Goal: Task Accomplishment & Management: Complete application form

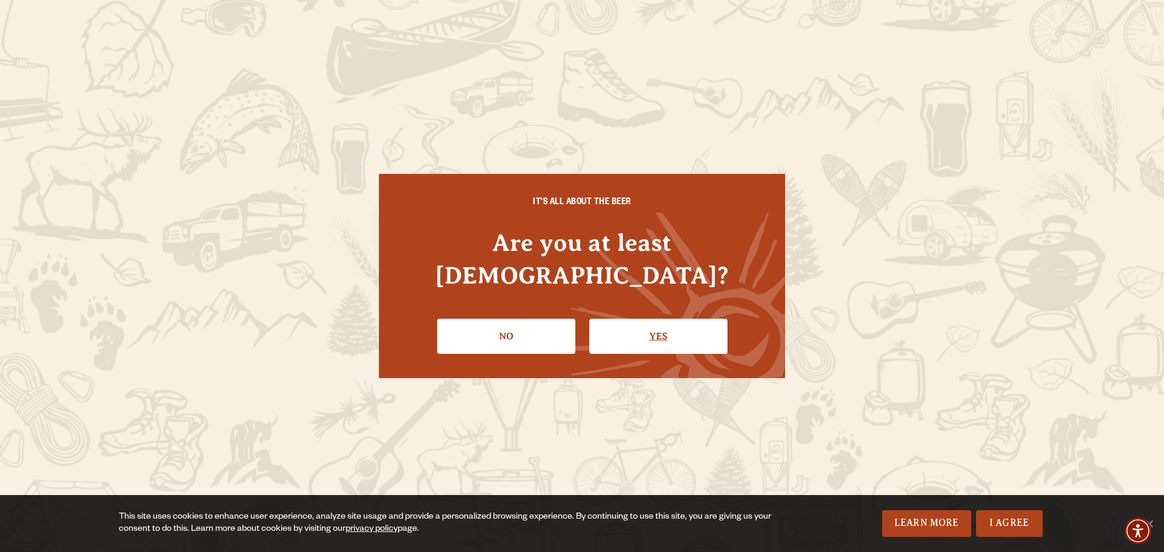
click at [648, 320] on link "Yes" at bounding box center [658, 336] width 138 height 35
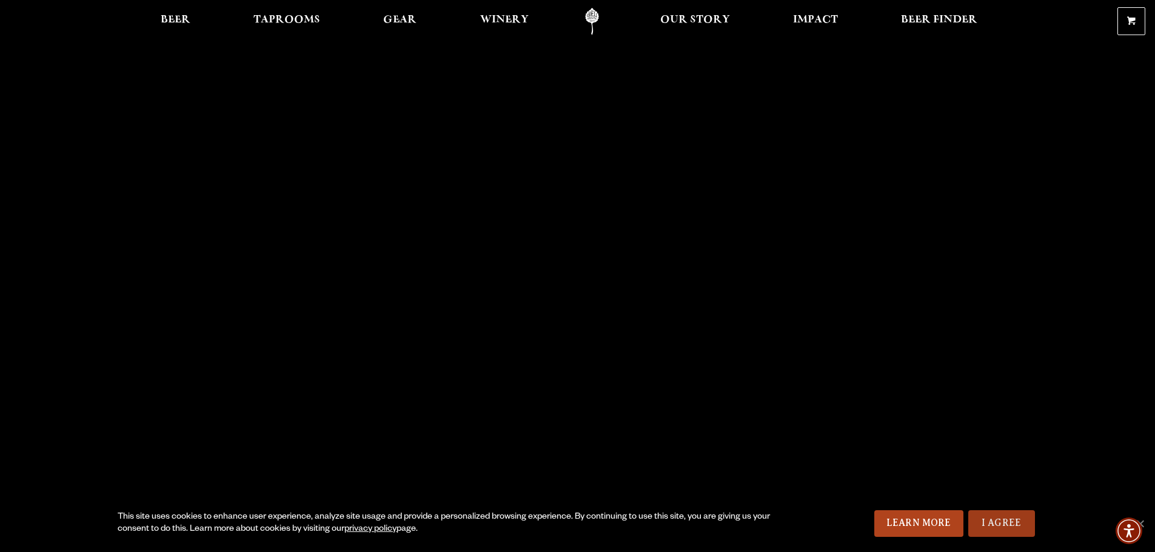
click at [1005, 518] on link "I Agree" at bounding box center [1001, 523] width 67 height 27
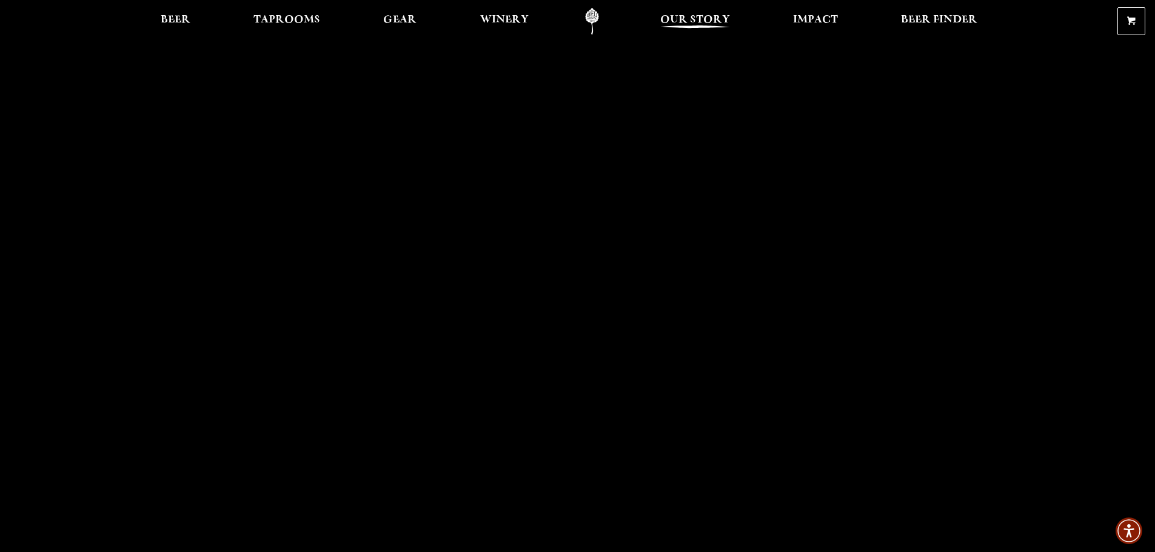
click at [701, 18] on span "Our Story" at bounding box center [695, 20] width 70 height 10
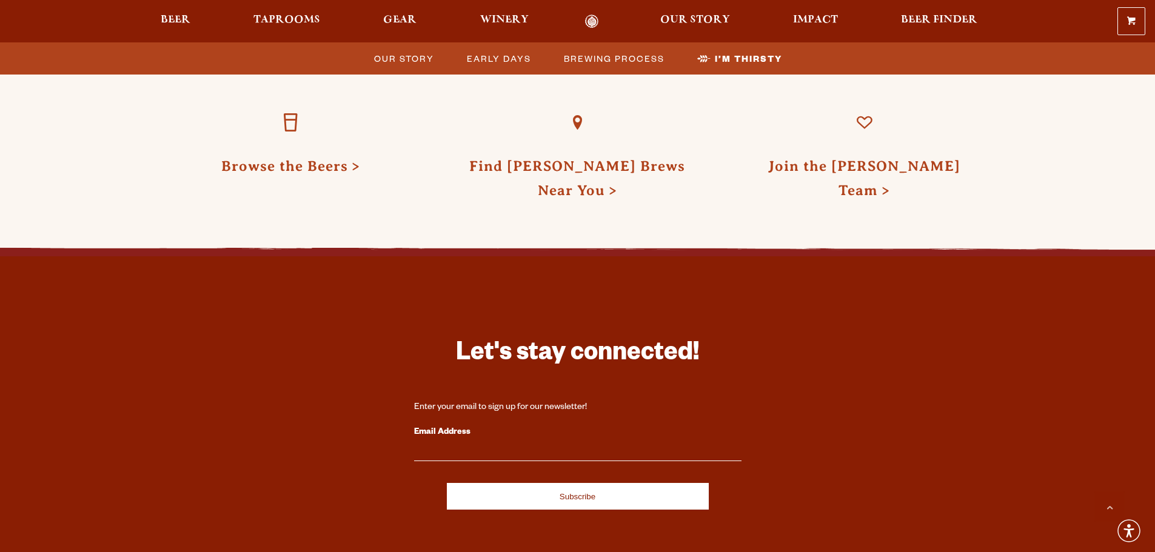
scroll to position [3939, 0]
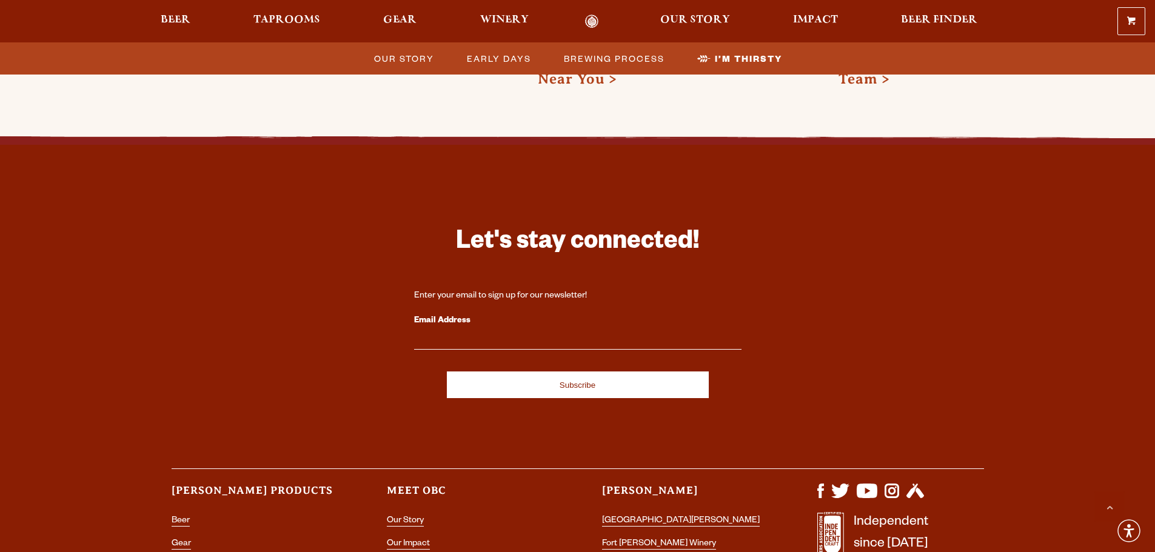
click at [444, 313] on label "Email Address" at bounding box center [577, 321] width 327 height 16
click at [444, 334] on input "Email Address" at bounding box center [577, 342] width 327 height 16
click at [473, 334] on input "dcash@brandedsauces.com" at bounding box center [577, 342] width 327 height 16
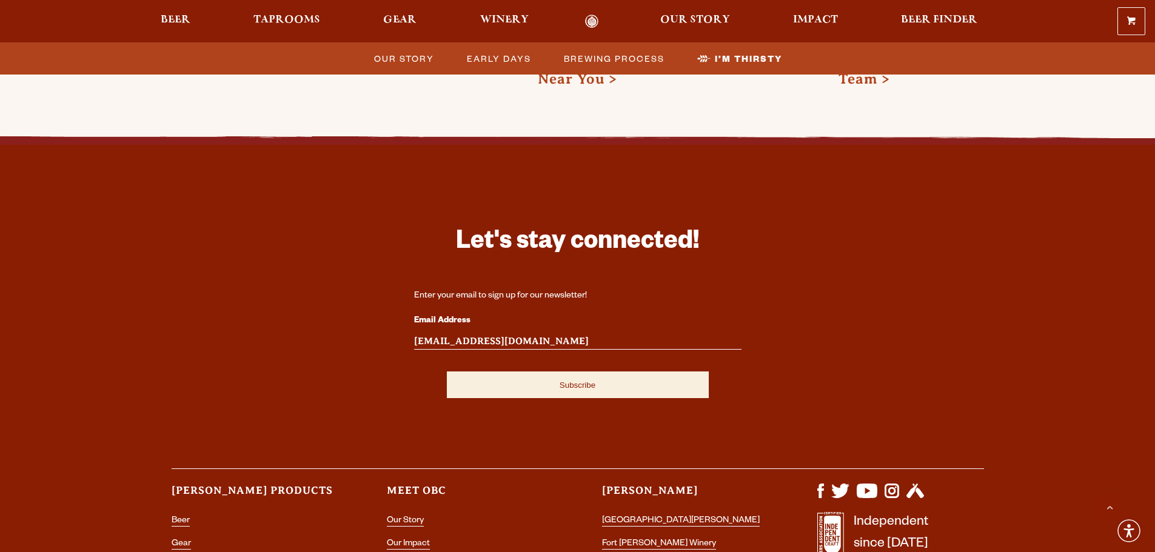
type input "dcash@brandedsauces.com"
click at [570, 372] on input "Subscribe" at bounding box center [578, 385] width 262 height 27
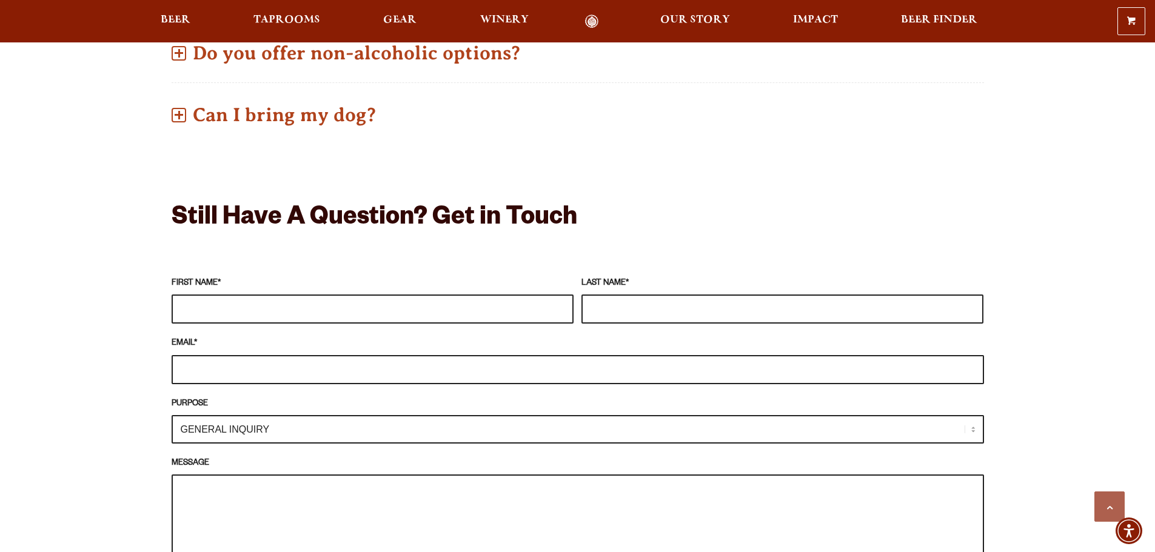
scroll to position [909, 0]
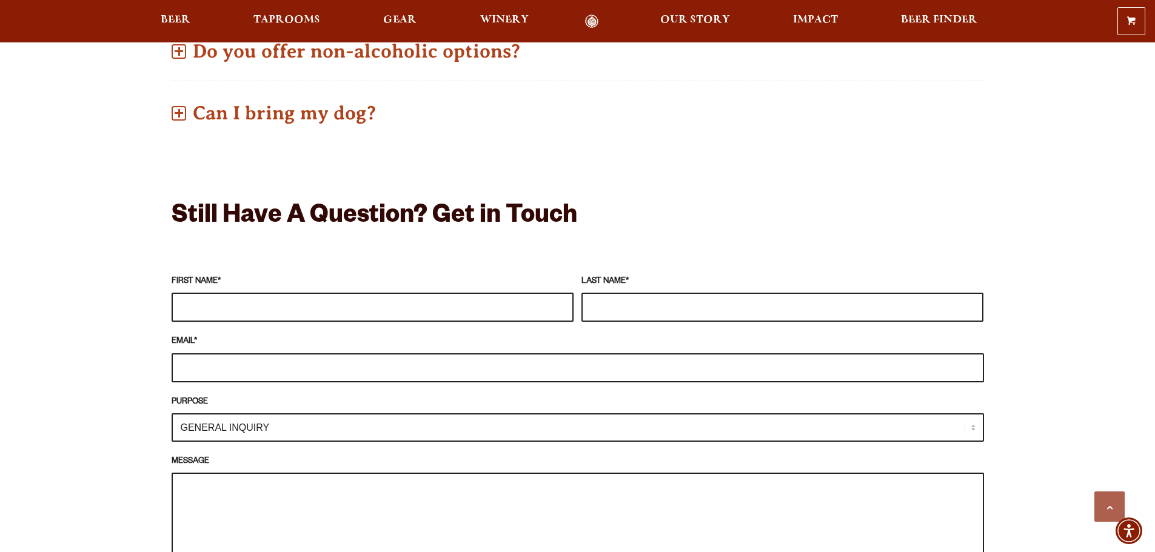
click at [226, 308] on input "FIRST NAME *" at bounding box center [373, 307] width 402 height 29
type input "[PERSON_NAME]"
type input "Cash"
type input "[EMAIL_ADDRESS][DOMAIN_NAME]"
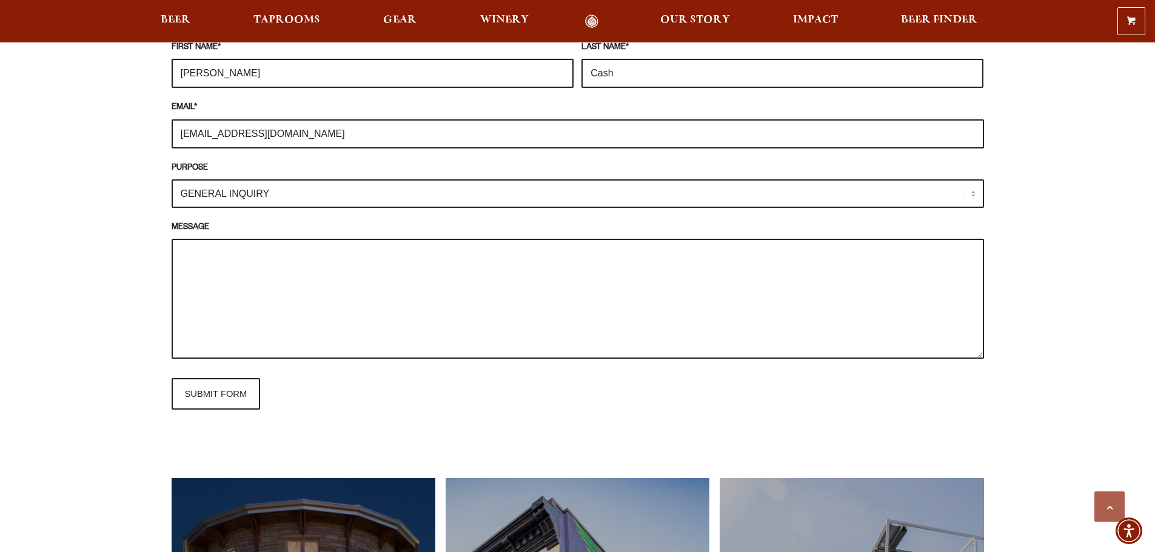
scroll to position [1151, 0]
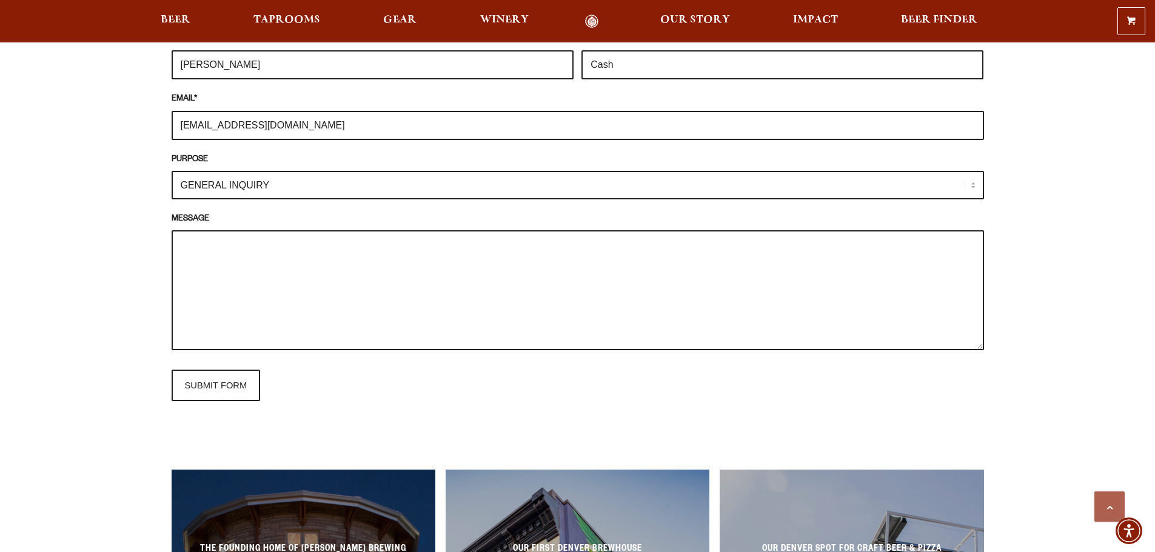
click at [293, 188] on select "GENERAL INQUIRY TAPROOM / BREWERY WINERY BOOK A TOUR MEDIA INQUIRY GEAR SHOP [P…" at bounding box center [578, 185] width 812 height 28
select select "GEAR SHOP"
click at [172, 171] on select "GENERAL INQUIRY TAPROOM / BREWERY WINERY BOOK A TOUR MEDIA INQUIRY GEAR SHOP [P…" at bounding box center [578, 185] width 812 height 28
click at [255, 260] on textarea "MESSAGE" at bounding box center [578, 290] width 812 height 120
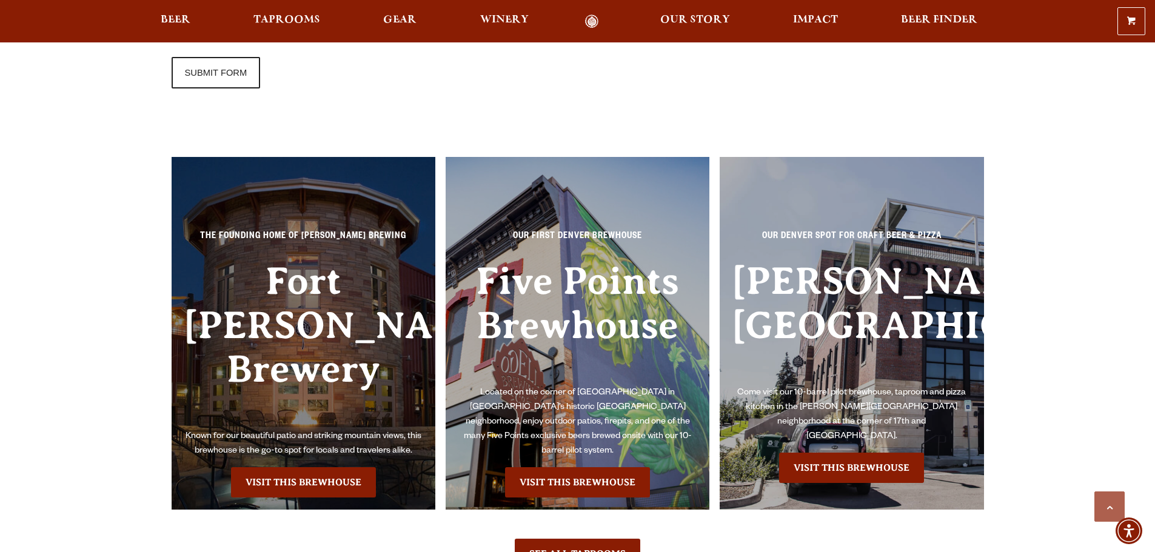
scroll to position [1212, 0]
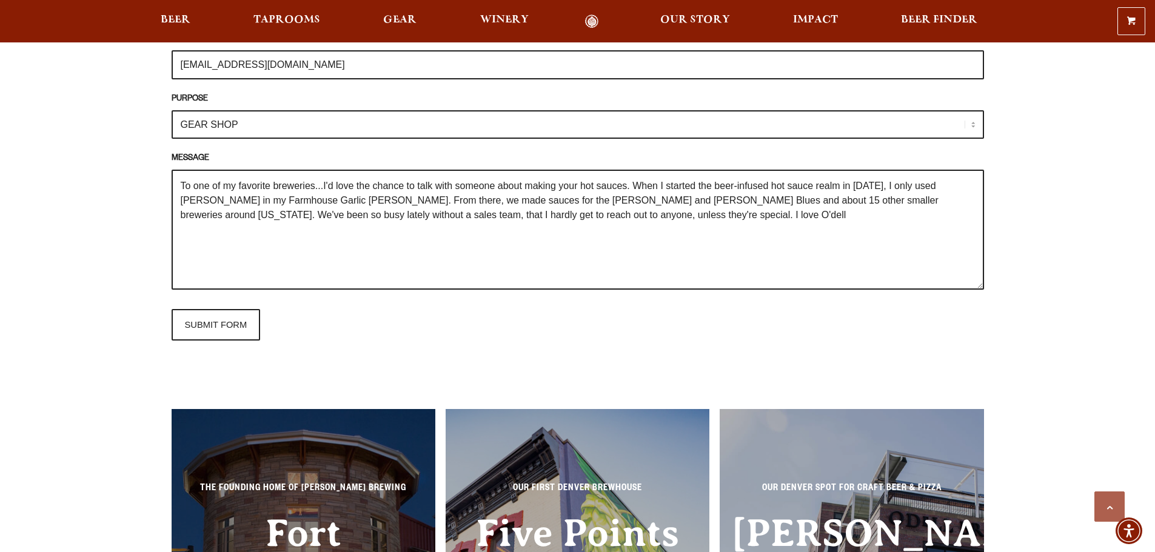
click at [468, 216] on textarea "To one of my favorite breweries...I'd love the chance to talk with someone abou…" at bounding box center [578, 230] width 812 height 120
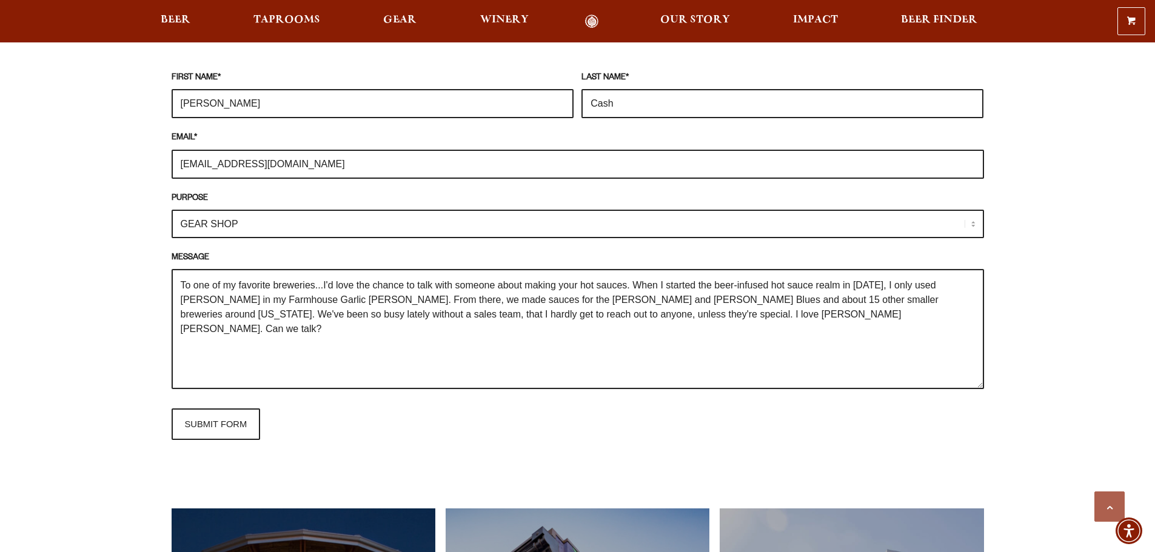
scroll to position [1091, 0]
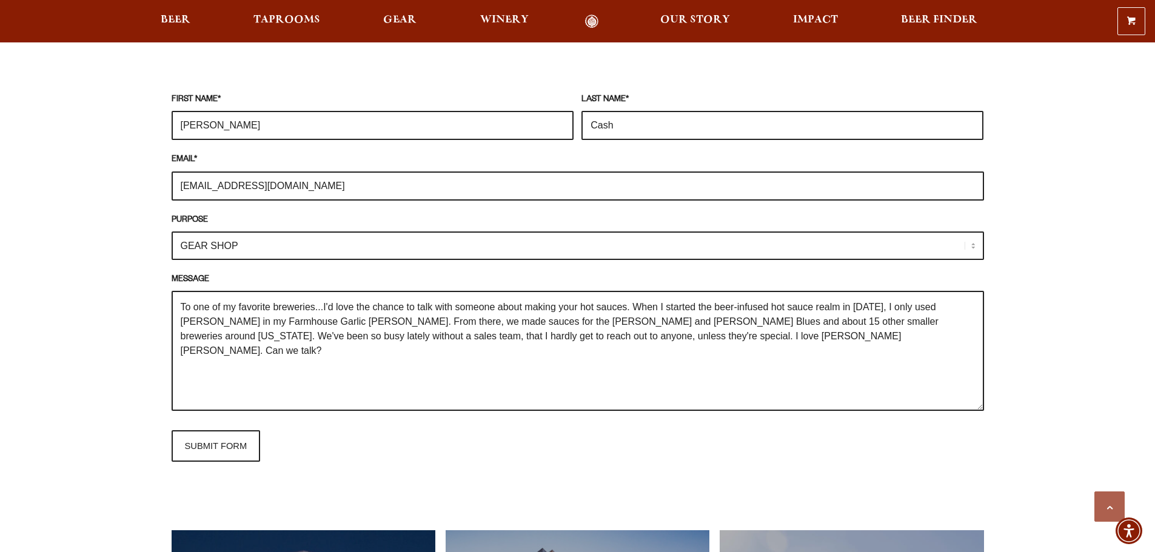
type textarea "To one of my favorite breweries...I'd love the chance to talk with someone abou…"
drag, startPoint x: 203, startPoint y: 188, endPoint x: 169, endPoint y: 188, distance: 33.9
click at [169, 188] on div "Frequently Asked Questions What’s Your Shipping & Exchange Policy? Shipping: Ou…" at bounding box center [577, 204] width 873 height 1538
type input "[EMAIL_ADDRESS][DOMAIN_NAME]"
click at [248, 369] on textarea "To one of my favorite breweries...I'd love the chance to talk with someone abou…" at bounding box center [578, 351] width 812 height 120
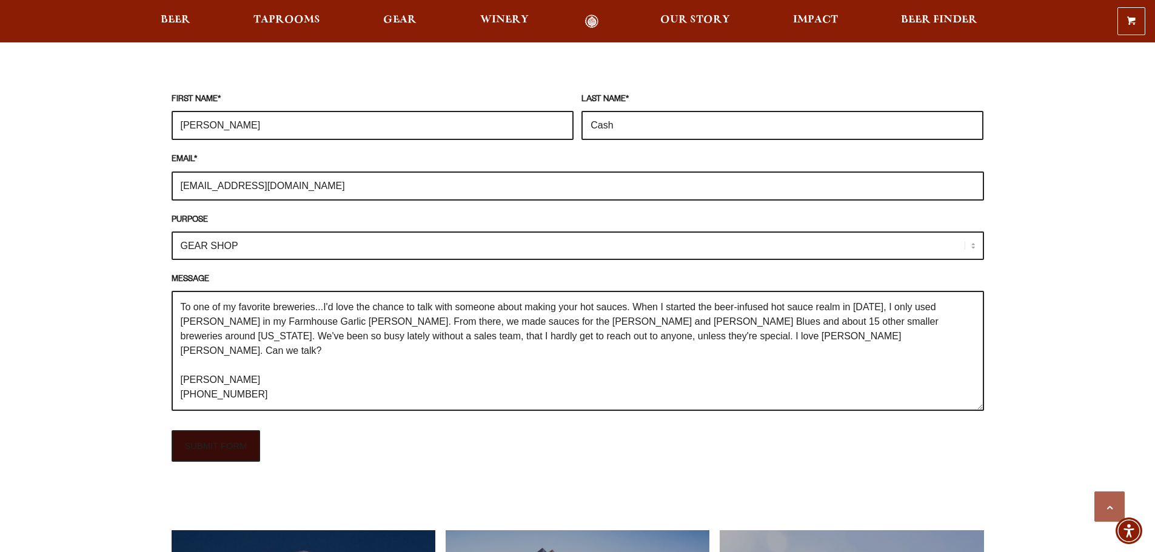
type textarea "To one of my favorite breweries...I'd love the chance to talk with someone abou…"
click at [217, 441] on input "SUBMIT FORM" at bounding box center [216, 446] width 89 height 32
type input "Sending"
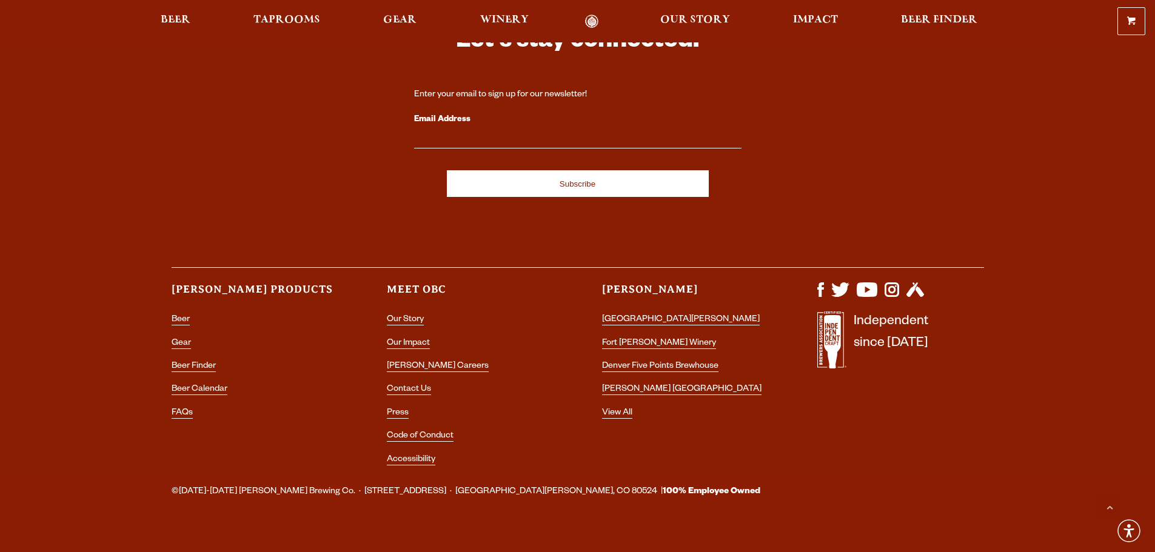
scroll to position [1970, 0]
